Goal: Navigation & Orientation: Understand site structure

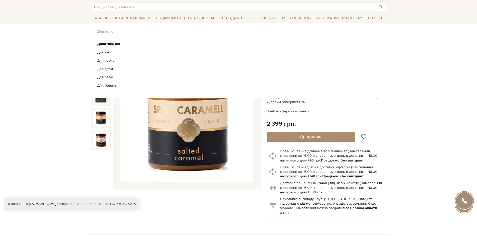
scroll to position [25, 0]
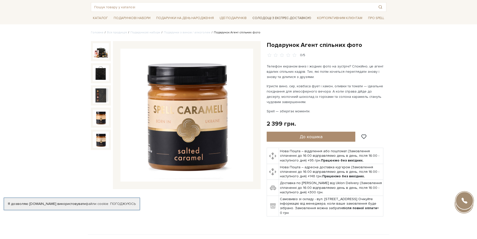
click at [271, 17] on link "Солодощі з експрес-доставкою" at bounding box center [281, 18] width 63 height 9
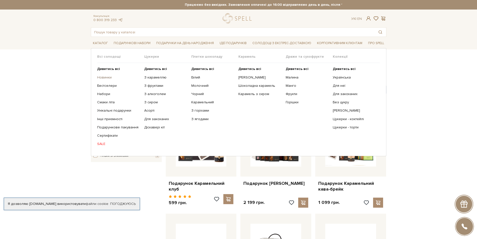
click at [102, 77] on link "Новинки" at bounding box center [118, 77] width 43 height 5
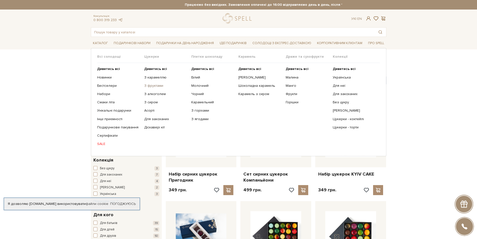
click at [149, 86] on link "З фруктами" at bounding box center [165, 85] width 43 height 5
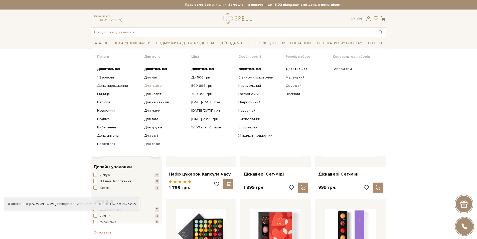
click at [151, 84] on link "Для нього" at bounding box center [165, 85] width 43 height 5
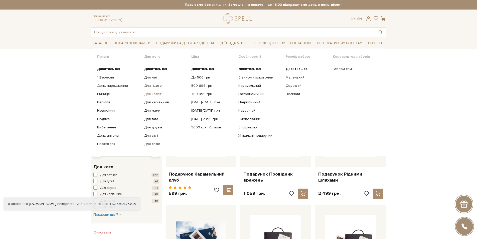
click at [151, 94] on link "Для колег" at bounding box center [165, 94] width 43 height 5
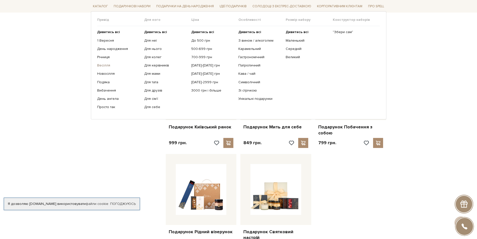
scroll to position [275, 0]
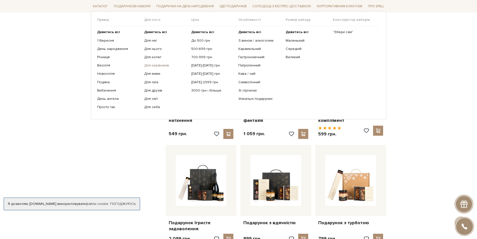
click at [151, 63] on link "Для керівників" at bounding box center [165, 65] width 43 height 5
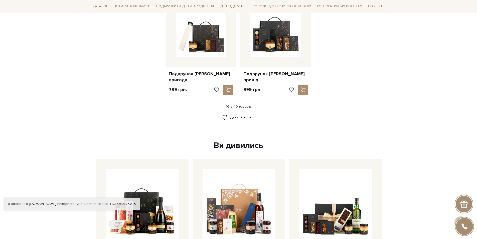
scroll to position [626, 0]
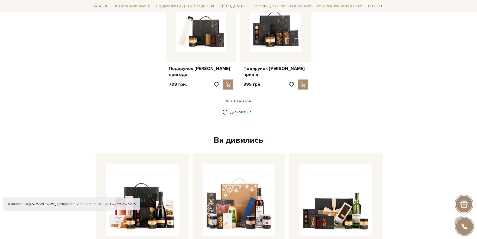
click at [239, 107] on link "Дивитися ще" at bounding box center [238, 111] width 33 height 9
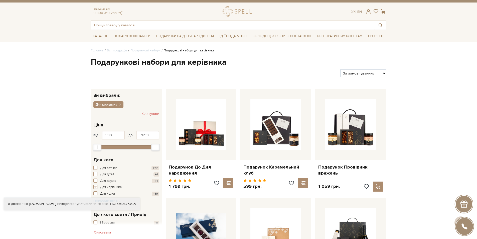
scroll to position [0, 0]
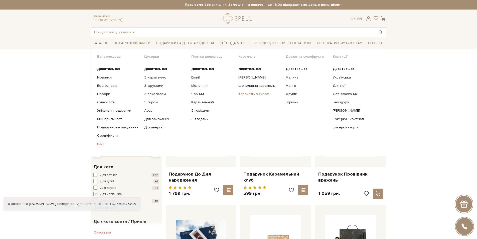
click at [256, 94] on link "Карамель з сиром" at bounding box center [259, 94] width 43 height 5
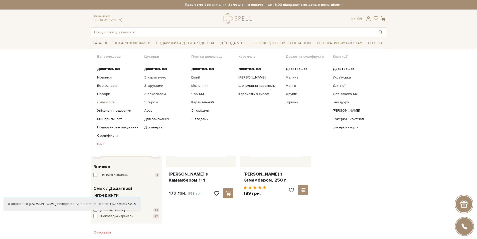
click at [104, 102] on link "Смаки літа" at bounding box center [118, 102] width 43 height 5
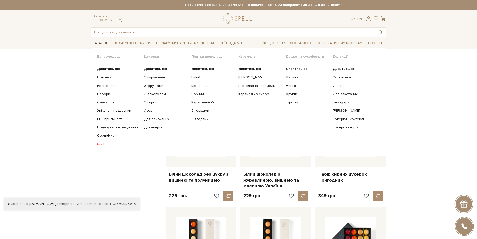
click at [99, 43] on span "Каталог" at bounding box center [100, 43] width 19 height 8
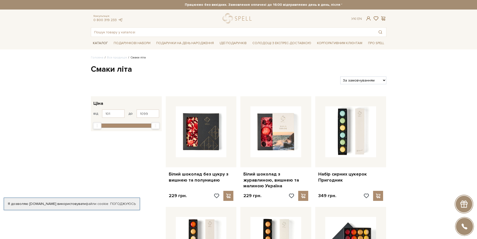
click at [99, 43] on span "Каталог" at bounding box center [100, 43] width 19 height 8
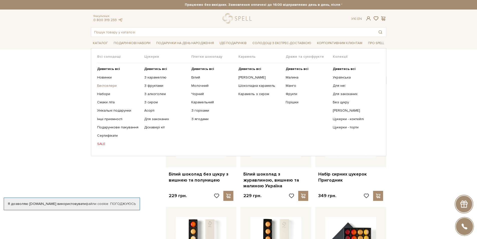
click at [101, 85] on link "Бестселери" at bounding box center [118, 85] width 43 height 5
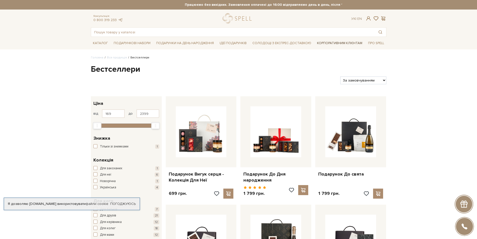
click at [341, 44] on link "Корпоративним клієнтам" at bounding box center [339, 43] width 49 height 9
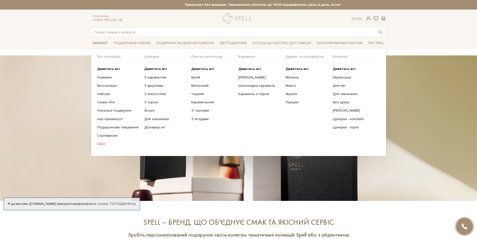
click at [100, 41] on span "Каталог" at bounding box center [100, 43] width 19 height 8
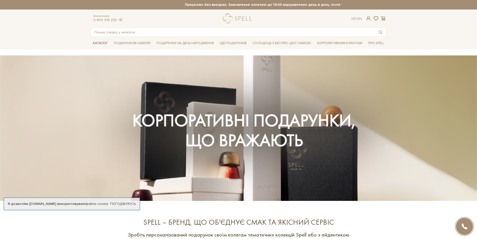
click at [100, 41] on span "Каталог" at bounding box center [100, 43] width 19 height 8
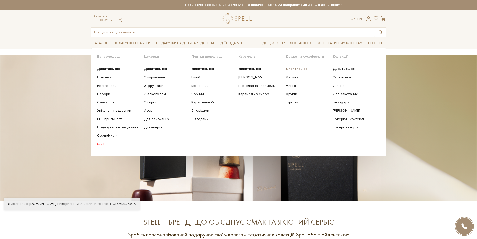
click at [293, 68] on b "Дивитись всі" at bounding box center [297, 69] width 23 height 4
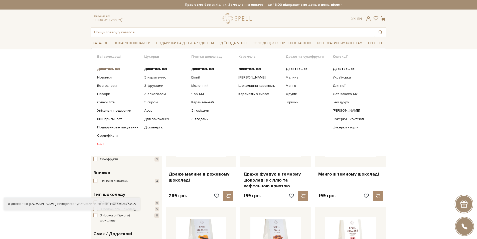
click at [110, 49] on li "Каталог Всі солодощі Дивитись всі Новинки Бестселери Набори SALE" at bounding box center [100, 43] width 19 height 12
click at [202, 68] on b "Дивитись всі" at bounding box center [202, 69] width 23 height 4
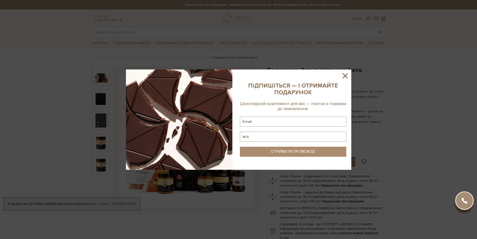
click at [346, 74] on icon at bounding box center [345, 75] width 9 height 9
